Goal: Understand process/instructions: Learn how to perform a task or action

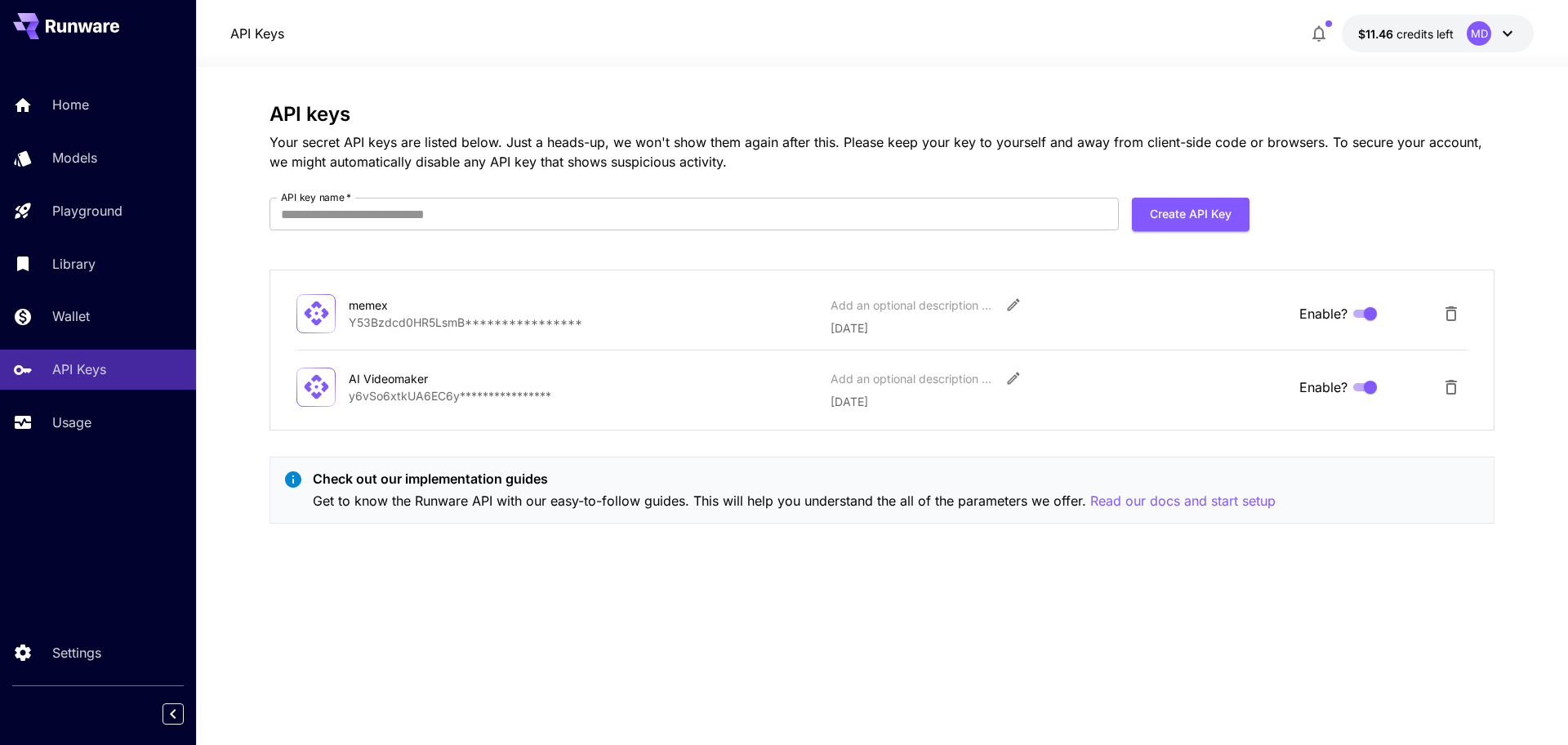
click at [388, 406] on div "**********" at bounding box center [882, 387] width 1171 height 46
drag, startPoint x: 1167, startPoint y: 502, endPoint x: 1132, endPoint y: 583, distance: 88.2
click at [1132, 583] on div "**********" at bounding box center [882, 406] width 1225 height 606
click at [1145, 503] on p "Read our docs and start setup" at bounding box center [1184, 501] width 186 height 20
drag, startPoint x: 78, startPoint y: 431, endPoint x: 126, endPoint y: 428, distance: 48.1
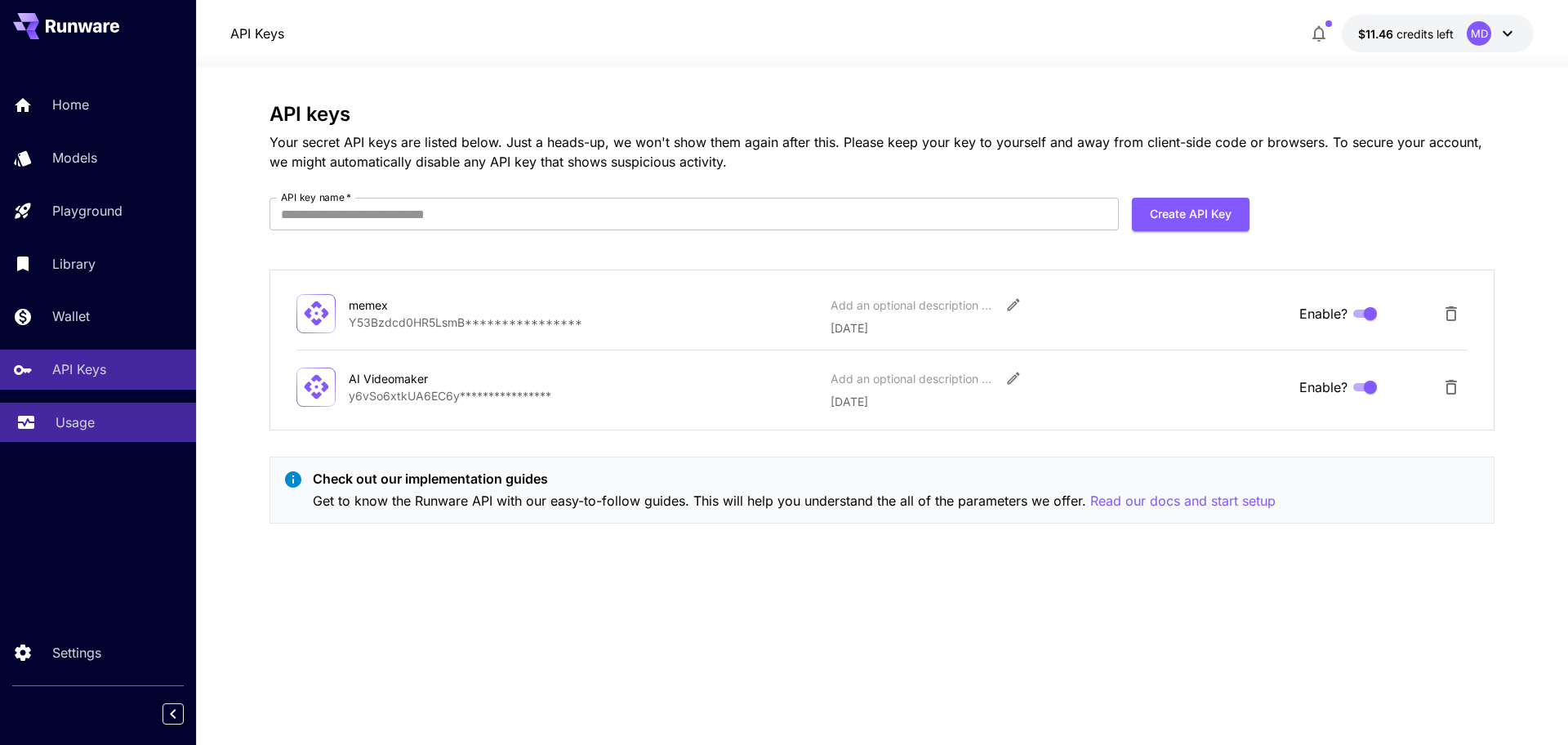
click at [78, 431] on p "Usage" at bounding box center [75, 422] width 39 height 19
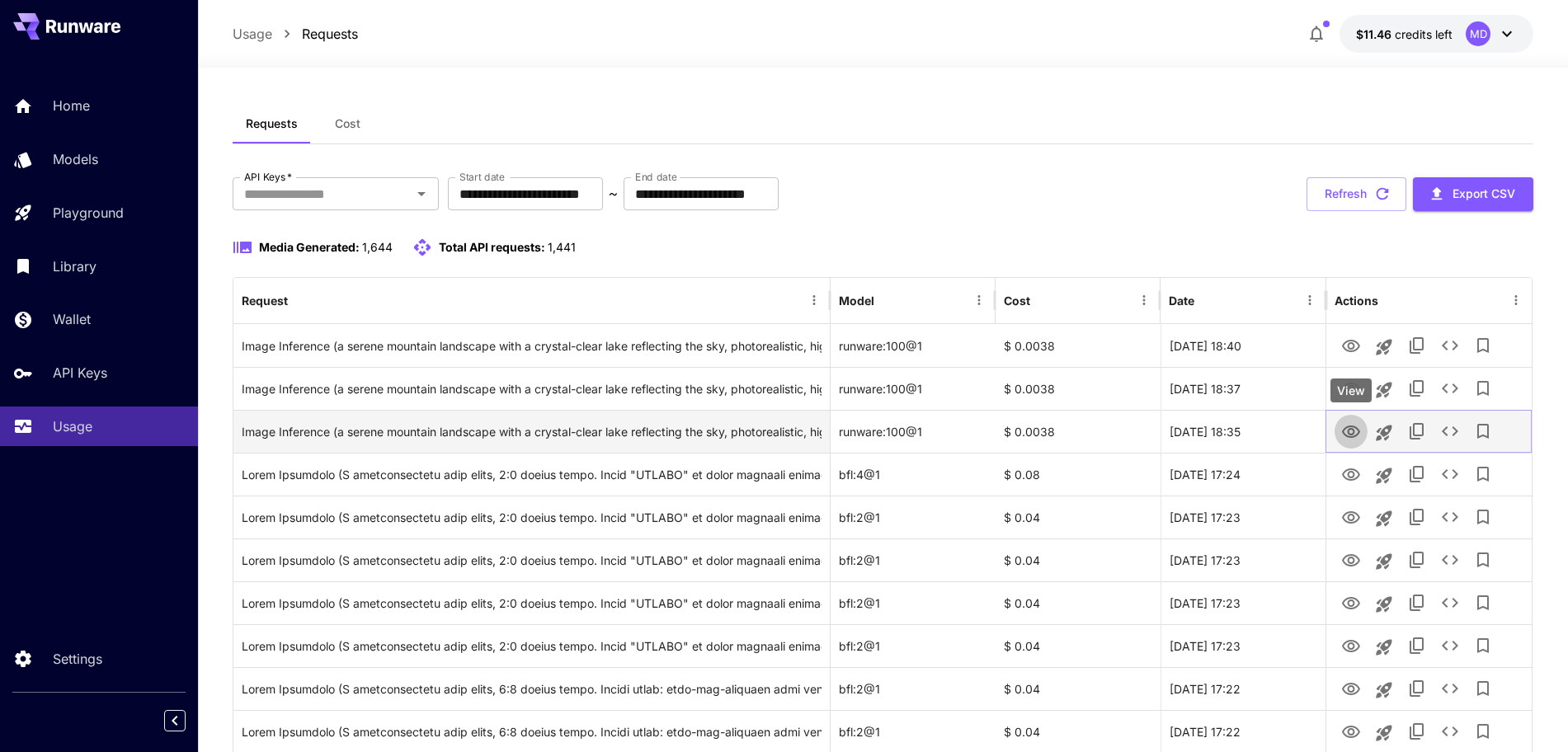
click at [1356, 425] on icon "View" at bounding box center [1351, 431] width 20 height 20
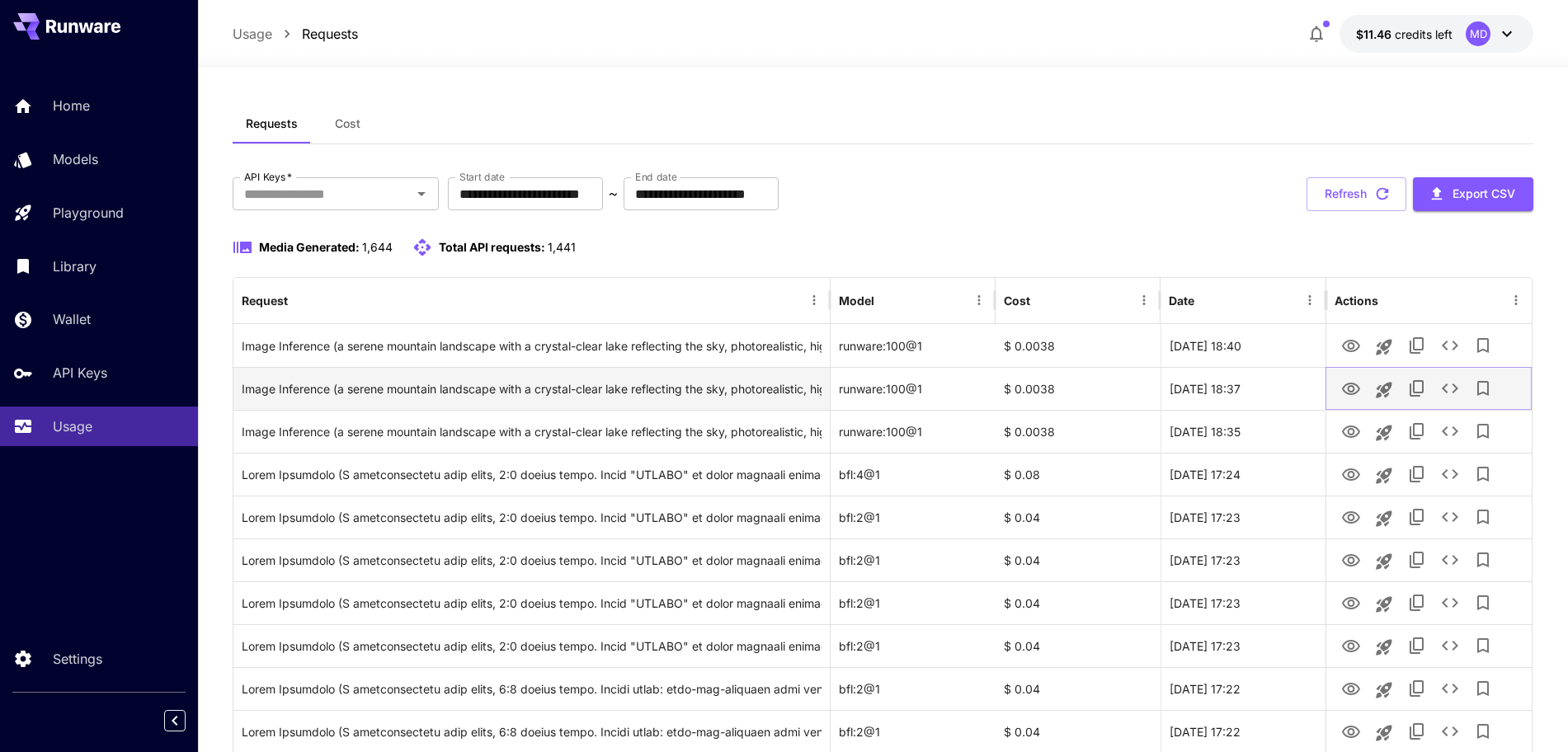
click at [1352, 390] on icon "View" at bounding box center [1351, 389] width 20 height 20
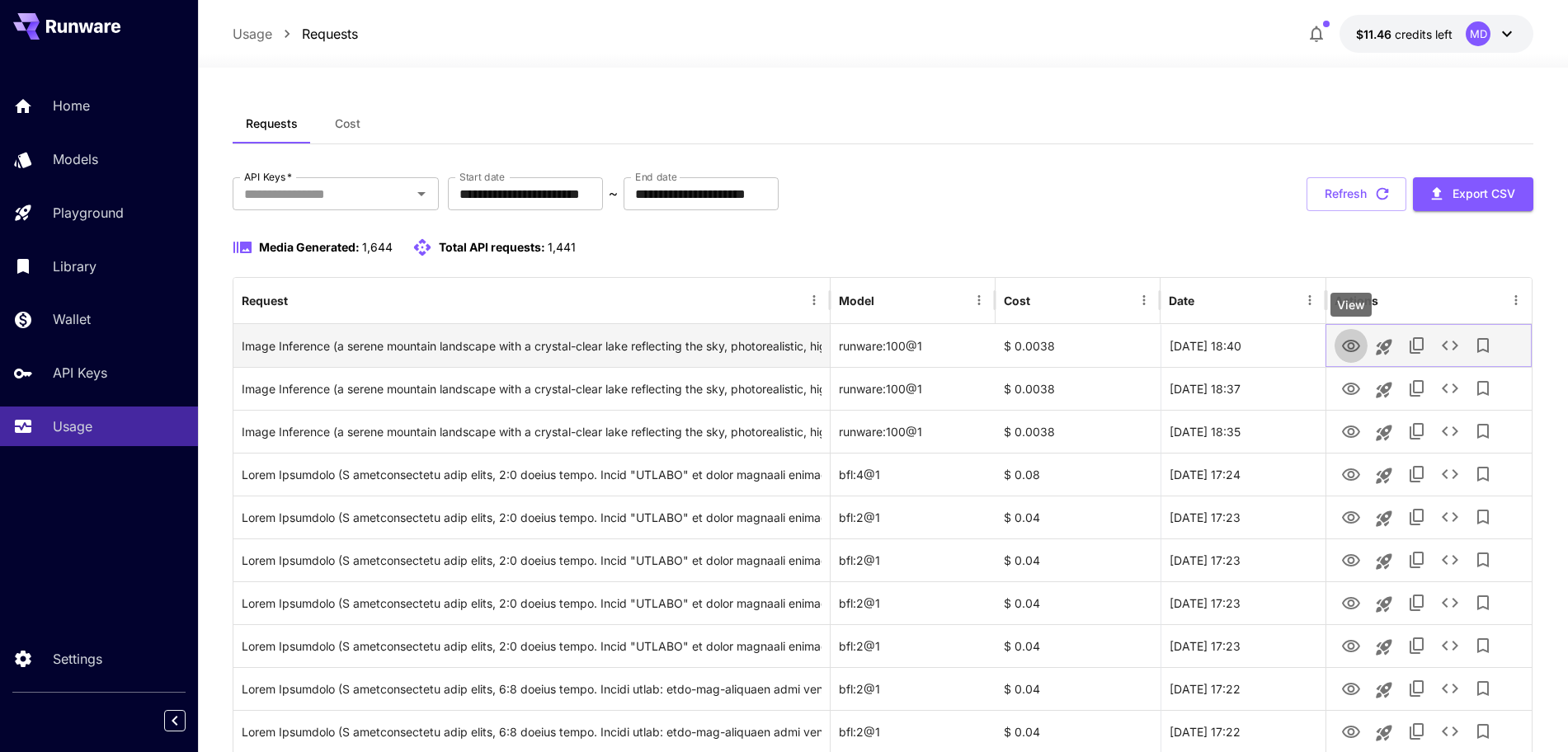
click at [1353, 353] on icon "View" at bounding box center [1351, 346] width 20 height 20
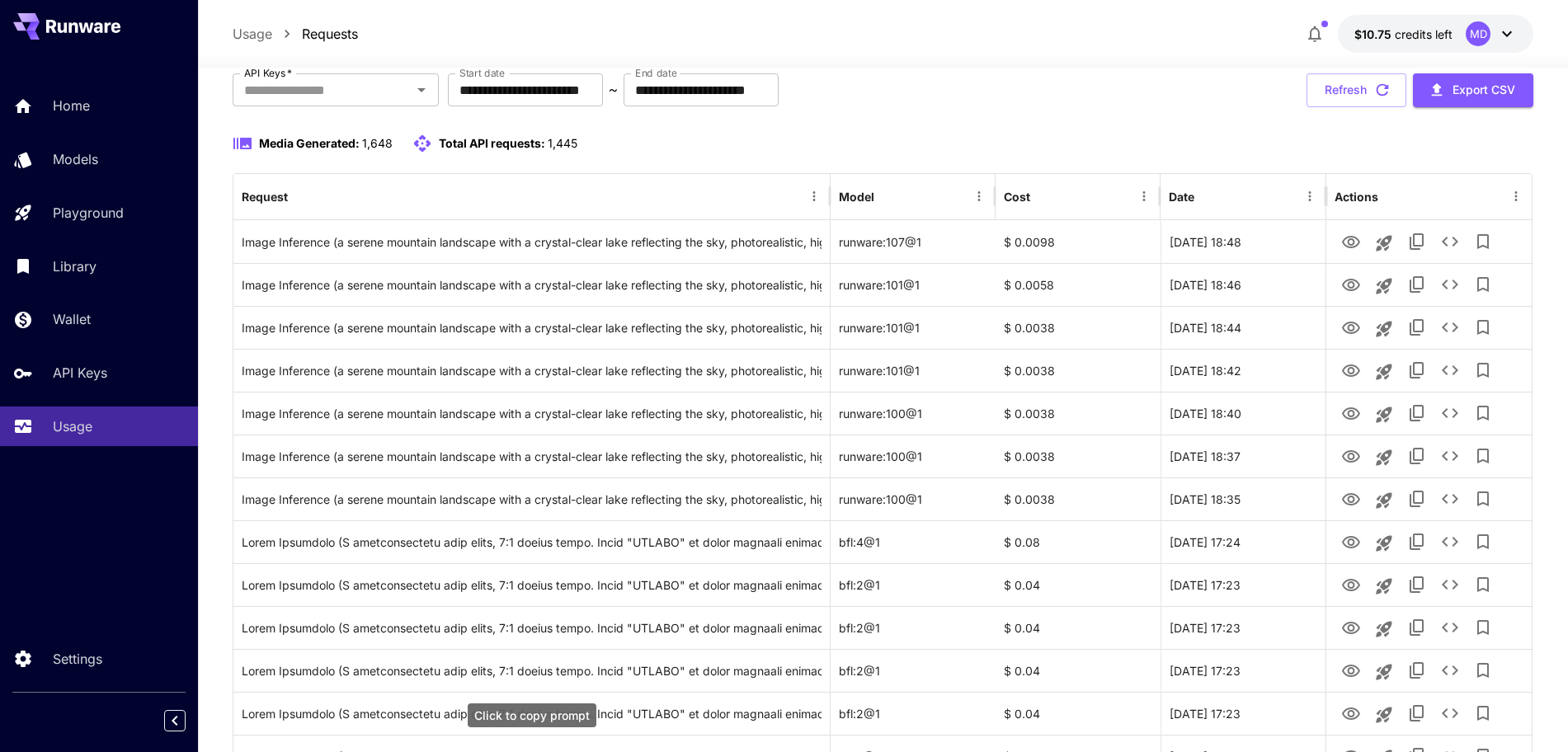
scroll to position [103, 0]
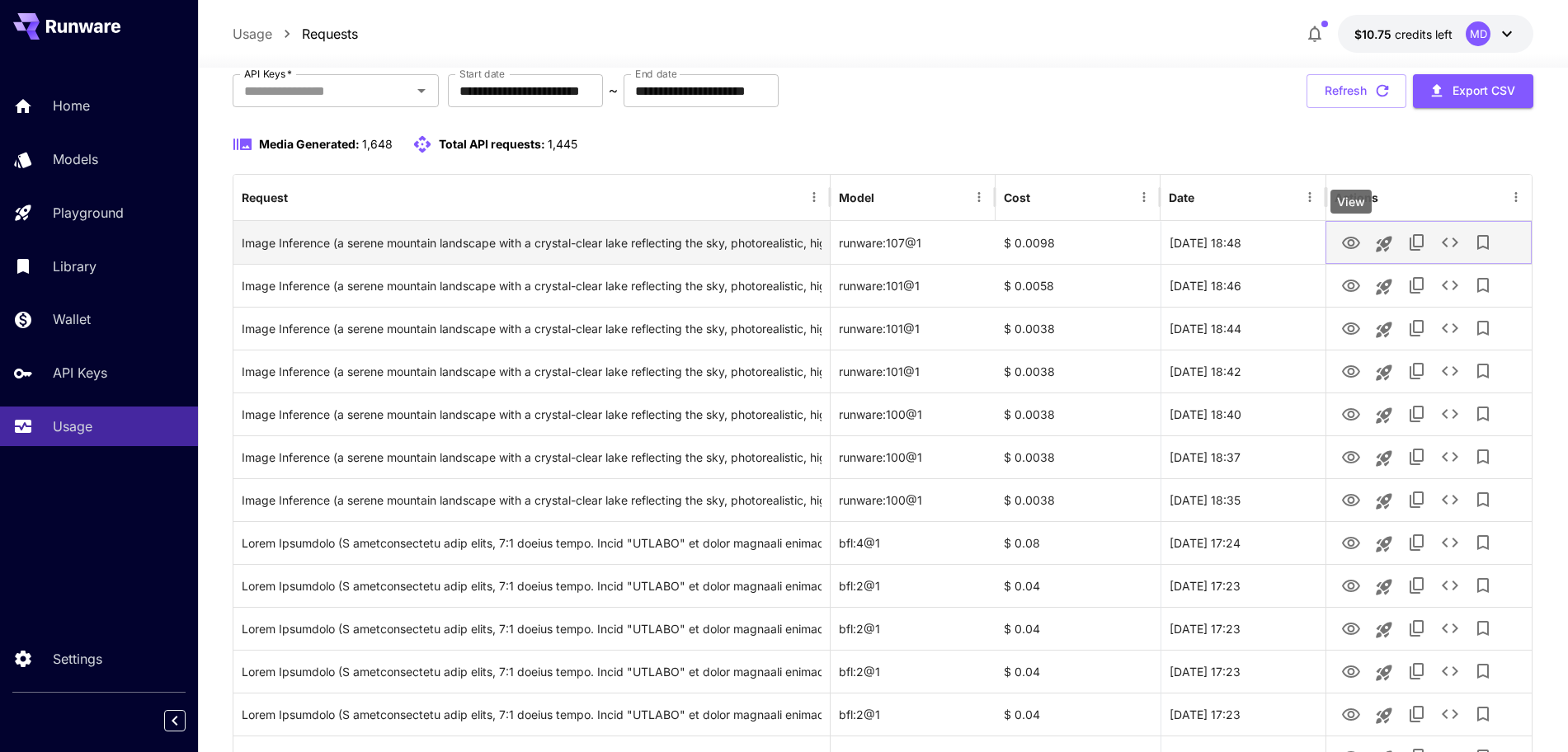
click at [1354, 240] on icon "View" at bounding box center [1351, 243] width 20 height 20
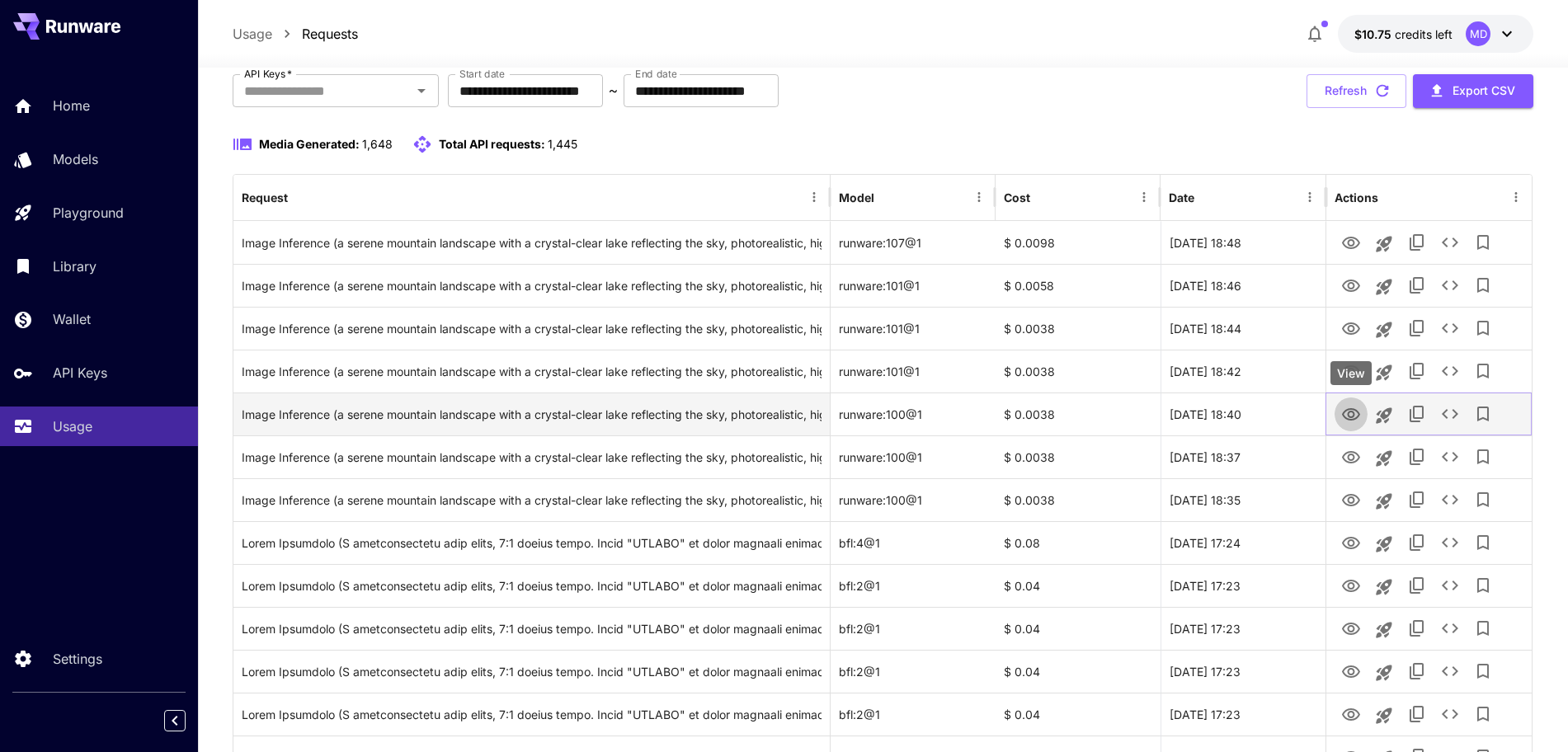
click at [1356, 419] on icon "View" at bounding box center [1351, 414] width 20 height 20
